Goal: Check status

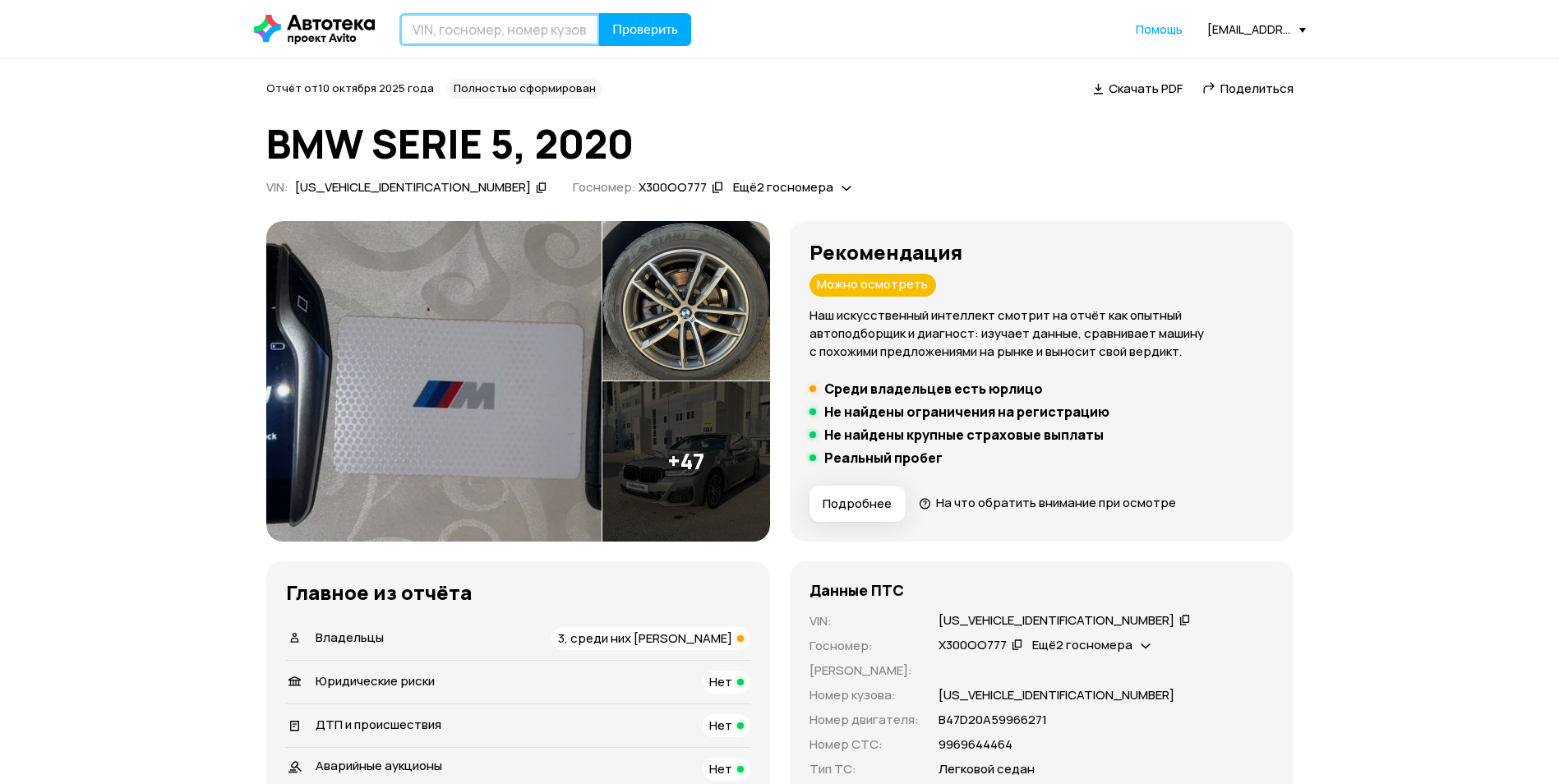
click at [514, 45] on input "text" at bounding box center [499, 29] width 200 height 33
paste input "[US_VEHICLE_IDENTIFICATION_NUMBER]"
type input "[US_VEHICLE_IDENTIFICATION_NUMBER]"
click at [627, 23] on span "Проверить" at bounding box center [645, 29] width 66 height 13
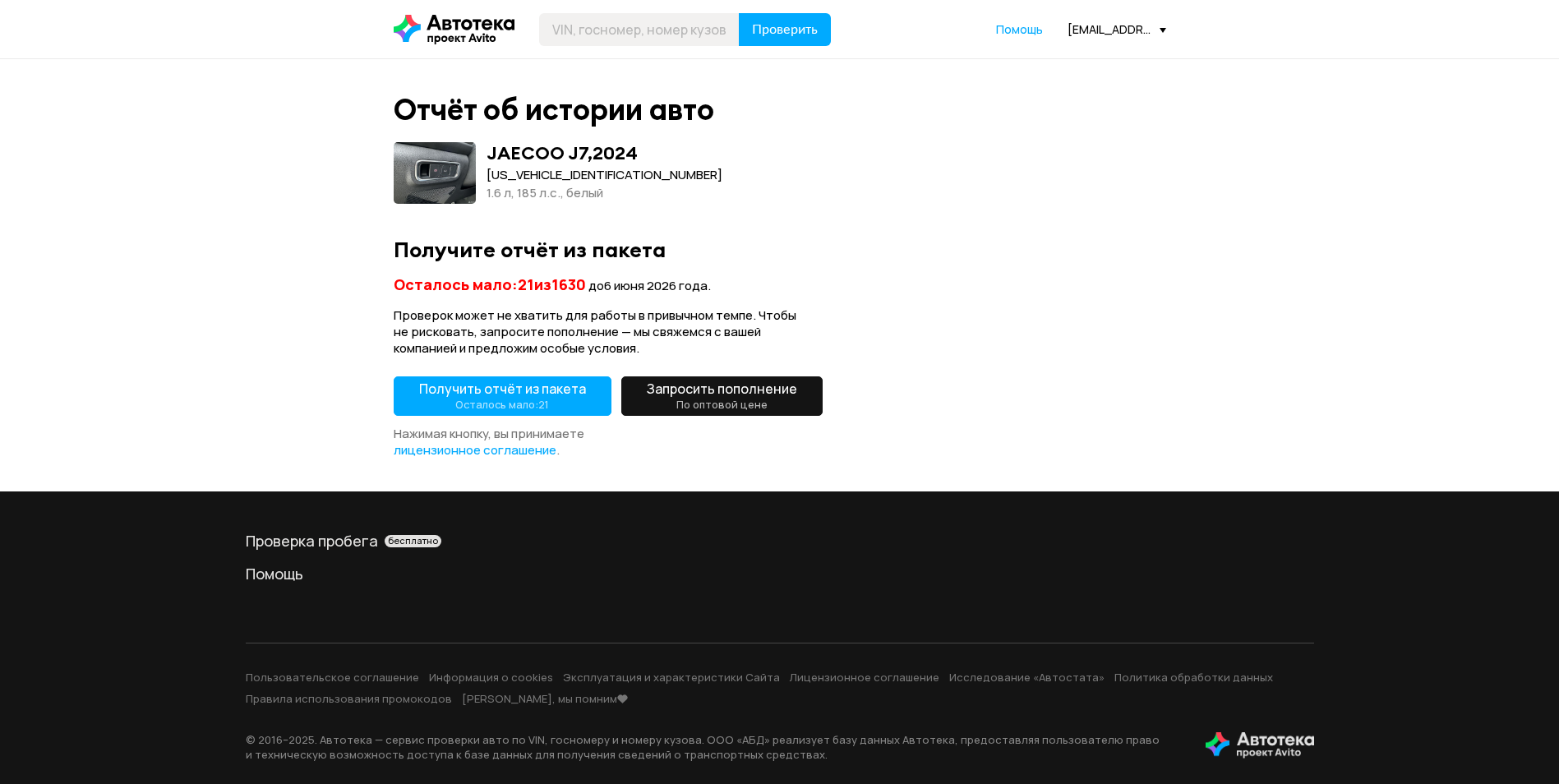
click at [541, 399] on small "Осталось мало: 21" at bounding box center [502, 404] width 94 height 15
